Goal: Transaction & Acquisition: Purchase product/service

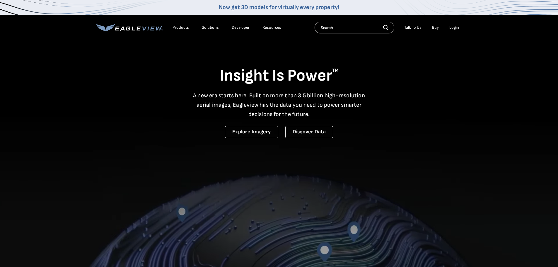
click at [456, 29] on div "Login" at bounding box center [454, 27] width 10 height 5
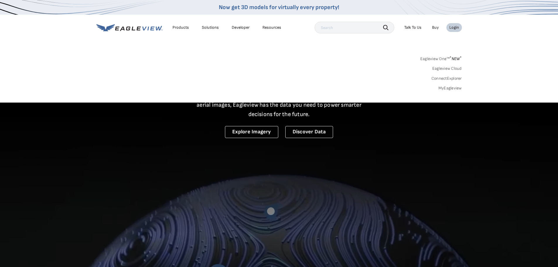
click at [453, 29] on div "Login" at bounding box center [454, 27] width 10 height 5
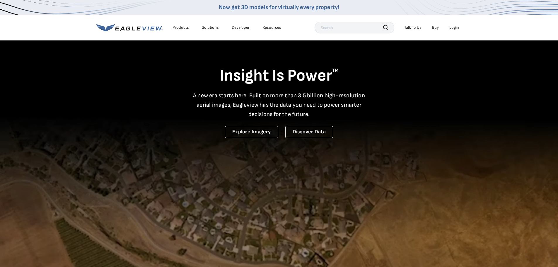
click at [454, 29] on div "Login" at bounding box center [454, 27] width 10 height 5
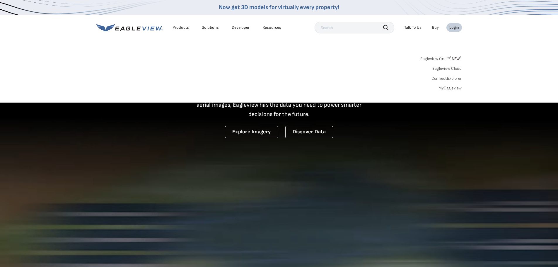
click at [448, 88] on link "MyEagleview" at bounding box center [449, 87] width 23 height 5
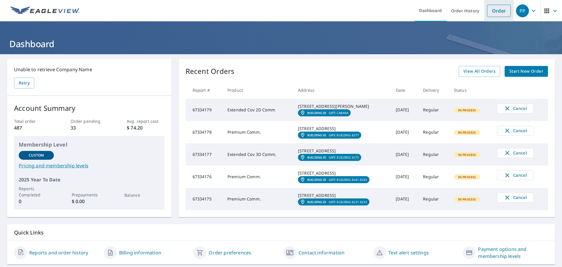
click at [493, 11] on link "Order" at bounding box center [499, 11] width 24 height 12
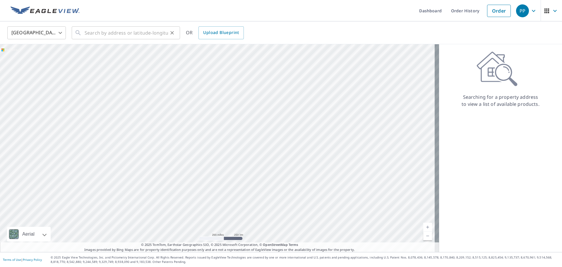
click at [81, 30] on icon at bounding box center [78, 32] width 7 height 7
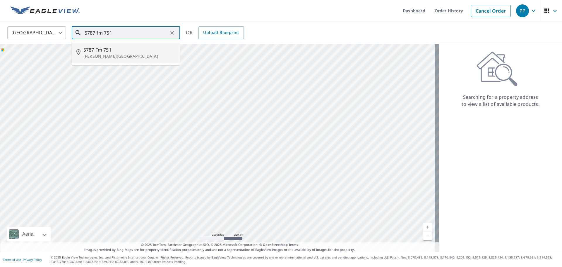
click at [101, 56] on p "[PERSON_NAME][GEOGRAPHIC_DATA]" at bounding box center [129, 56] width 92 height 6
type input "[STREET_ADDRESS][PERSON_NAME]"
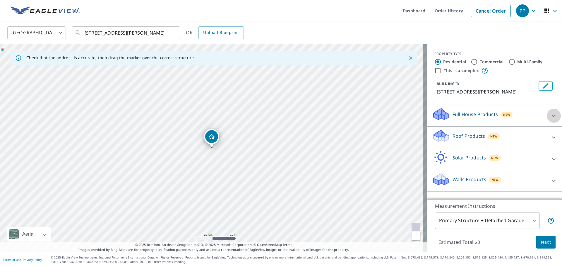
click at [550, 114] on icon at bounding box center [553, 115] width 7 height 7
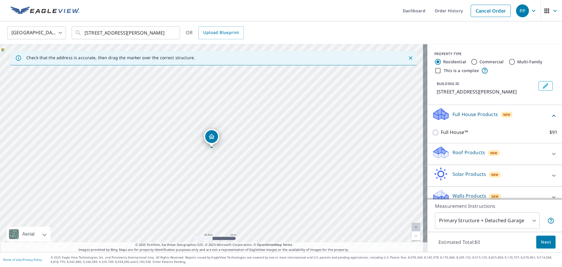
click at [469, 153] on p "Roof Products" at bounding box center [469, 152] width 33 height 7
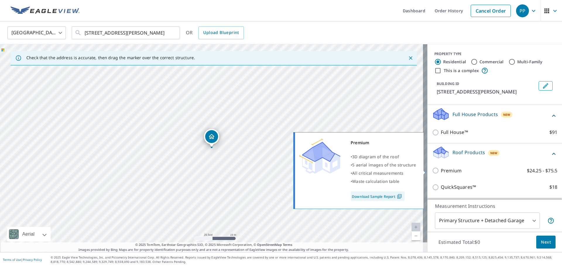
click at [432, 170] on input "Premium $24.25 - $75.5" at bounding box center [436, 170] width 9 height 7
checkbox input "true"
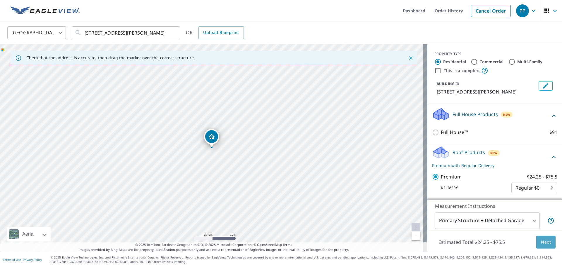
click at [544, 241] on span "Next" at bounding box center [546, 241] width 10 height 7
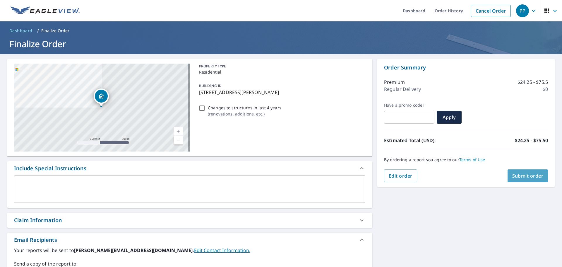
click at [516, 175] on span "Submit order" at bounding box center [527, 175] width 31 height 6
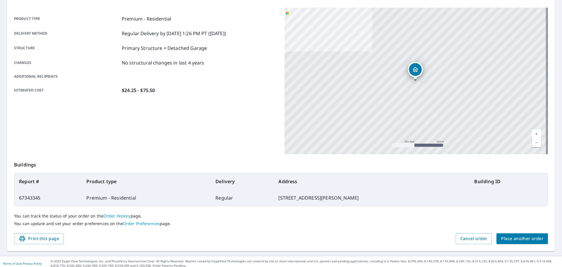
scroll to position [78, 0]
